Goal: Task Accomplishment & Management: Use online tool/utility

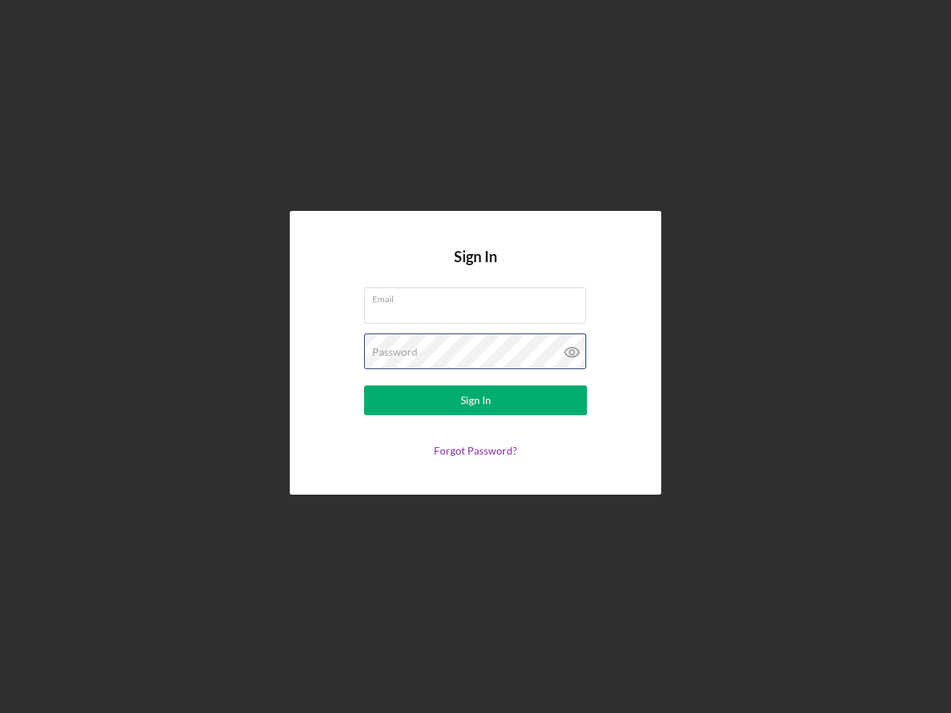
click at [476, 357] on div "Password" at bounding box center [475, 352] width 223 height 37
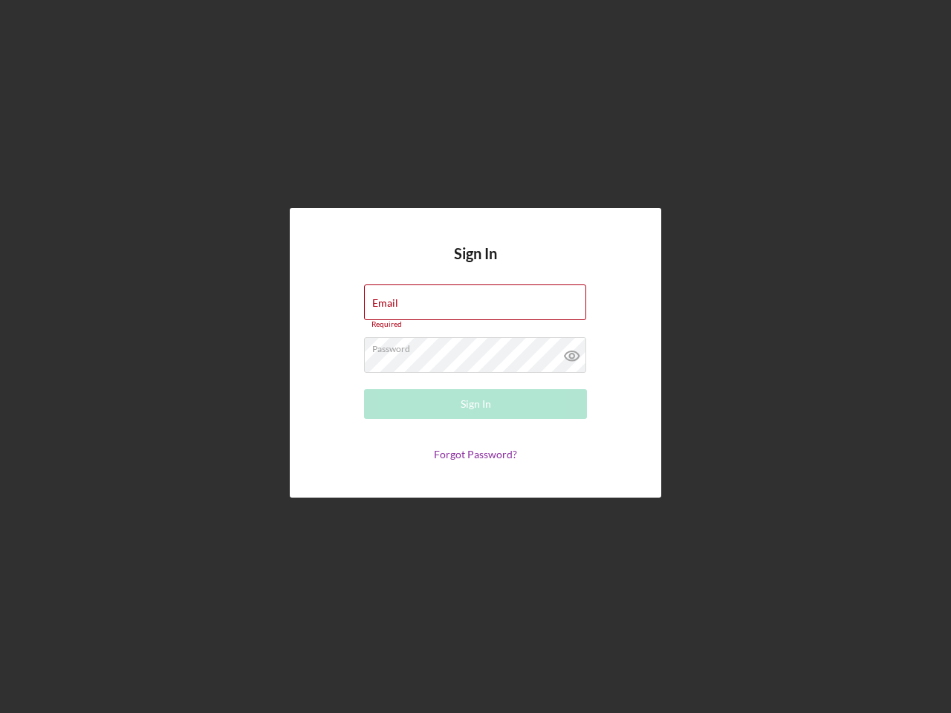
click at [572, 352] on icon at bounding box center [572, 355] width 37 height 37
